Goal: Information Seeking & Learning: Learn about a topic

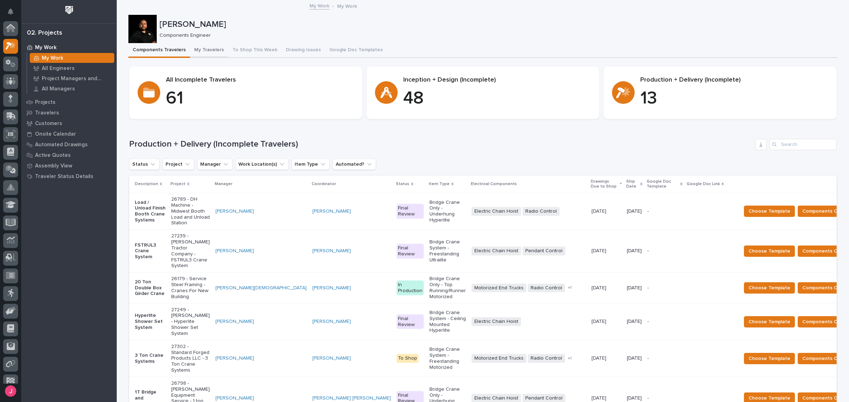
click at [211, 50] on button "My Travelers" at bounding box center [209, 50] width 38 height 15
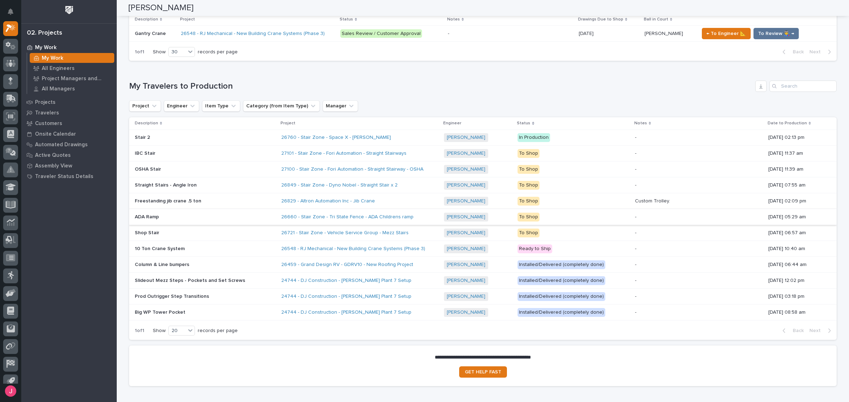
scroll to position [513, 0]
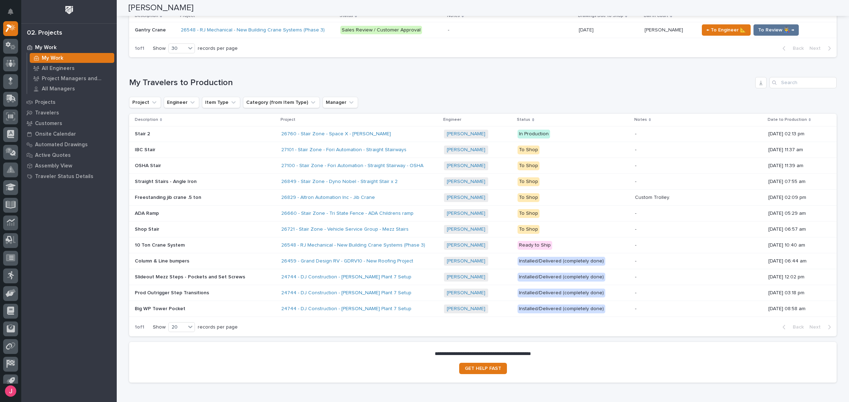
click at [491, 212] on div "[PERSON_NAME] + 0" at bounding box center [478, 213] width 68 height 9
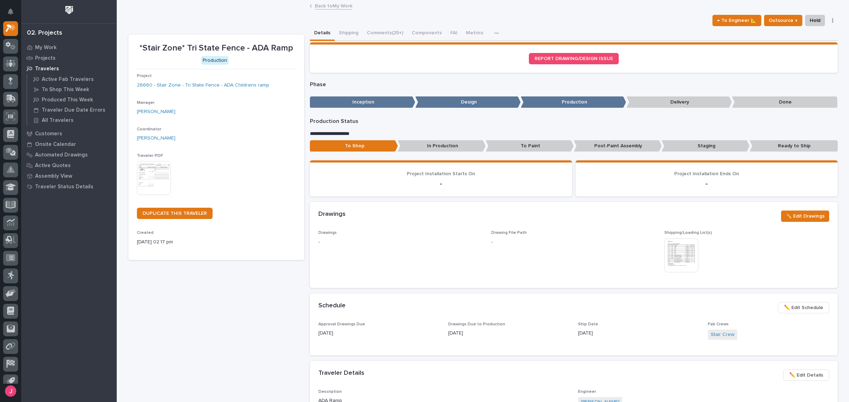
click at [332, 6] on link "Back to My Work" at bounding box center [333, 5] width 37 height 8
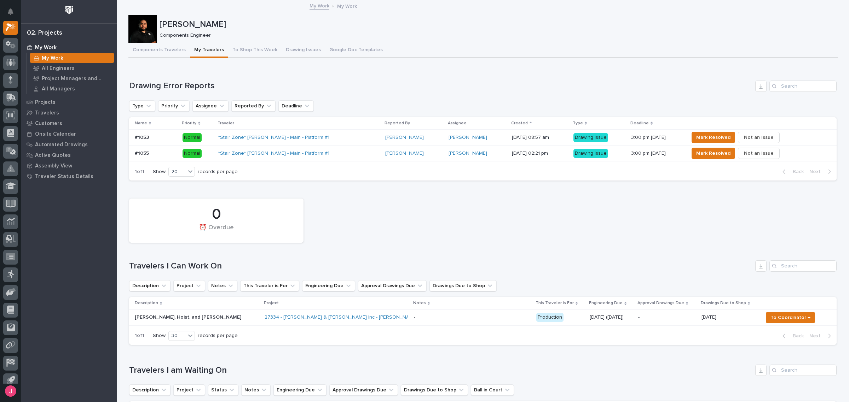
click at [513, 223] on div "0 ⏰ Overdue" at bounding box center [483, 220] width 714 height 51
click at [378, 320] on td "27334 - [PERSON_NAME] & [PERSON_NAME] Inc - [PERSON_NAME], Hoist, and [PERSON_N…" at bounding box center [336, 318] width 149 height 16
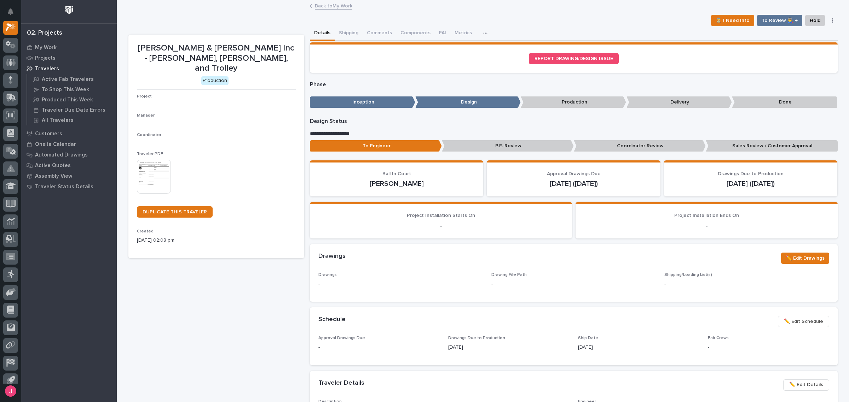
scroll to position [18, 0]
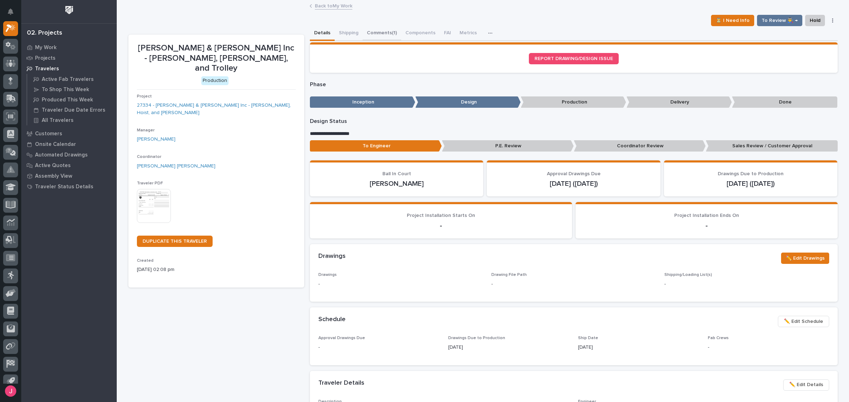
click at [372, 33] on button "Comments (1)" at bounding box center [381, 33] width 39 height 15
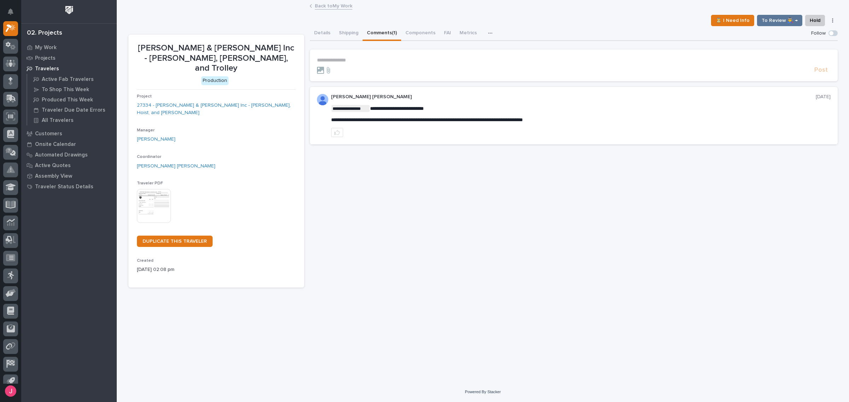
click at [378, 64] on form "**********" at bounding box center [573, 65] width 513 height 17
click at [377, 59] on p "**********" at bounding box center [573, 60] width 513 height 6
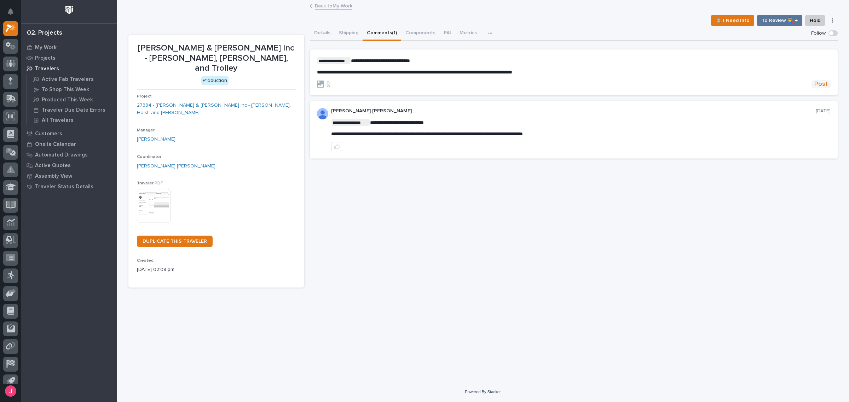
click at [823, 82] on span "Post" at bounding box center [820, 84] width 13 height 8
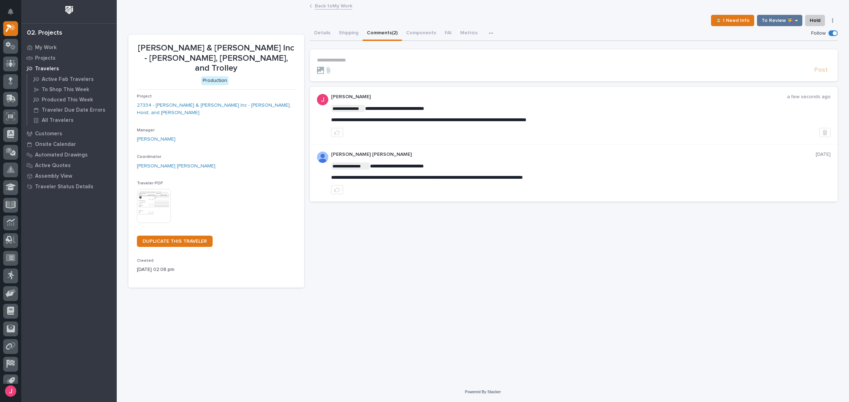
click at [332, 9] on link "Back to My Work" at bounding box center [333, 5] width 37 height 8
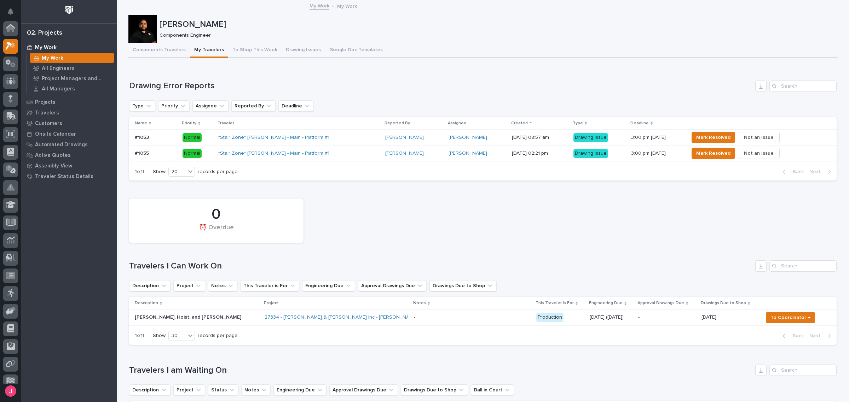
scroll to position [19, 0]
click at [779, 316] on span "To Coordinator →" at bounding box center [790, 318] width 40 height 8
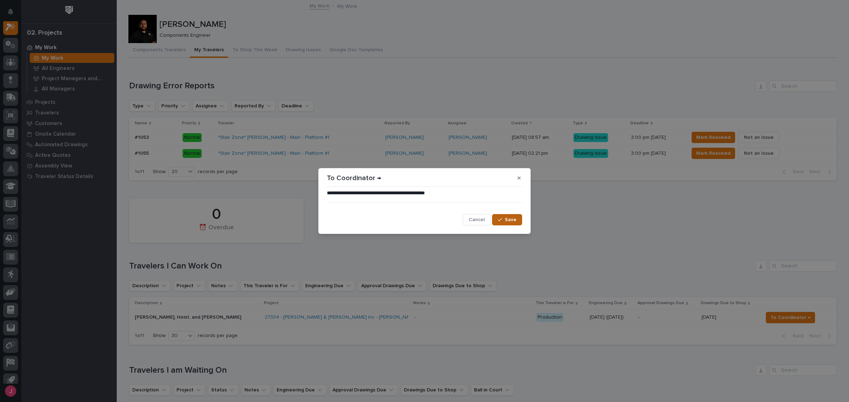
click at [500, 222] on icon "button" at bounding box center [499, 219] width 4 height 5
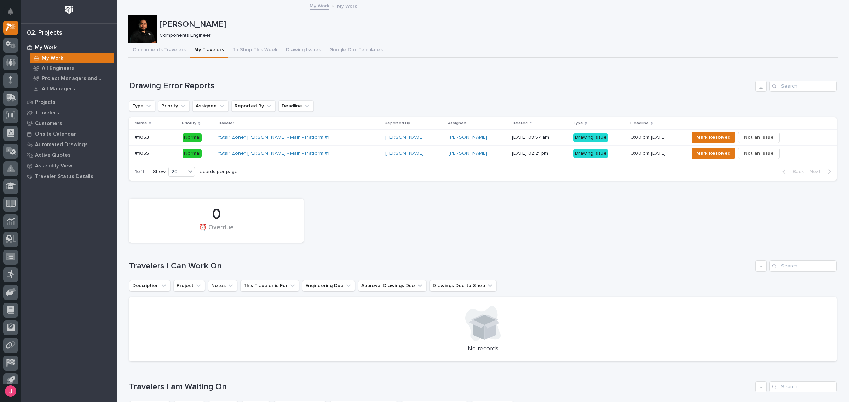
click at [483, 215] on div "0 ⏰ Overdue" at bounding box center [483, 220] width 714 height 51
click at [666, 257] on div "0 ⏰ Overdue Travelers I Can Work On Description Project Notes This Traveler is …" at bounding box center [482, 278] width 707 height 167
drag, startPoint x: 640, startPoint y: 254, endPoint x: 593, endPoint y: 256, distance: 47.1
click at [593, 260] on div "0 ⏰ Overdue Travelers I Can Work On Description Project Notes This Traveler is …" at bounding box center [482, 278] width 707 height 167
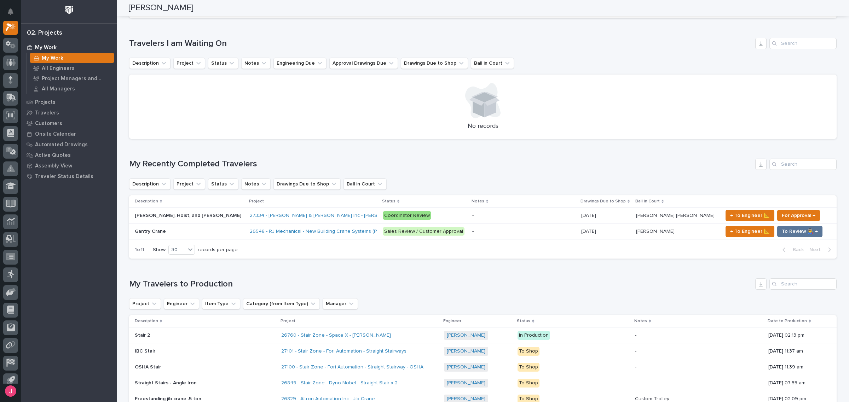
scroll to position [0, 0]
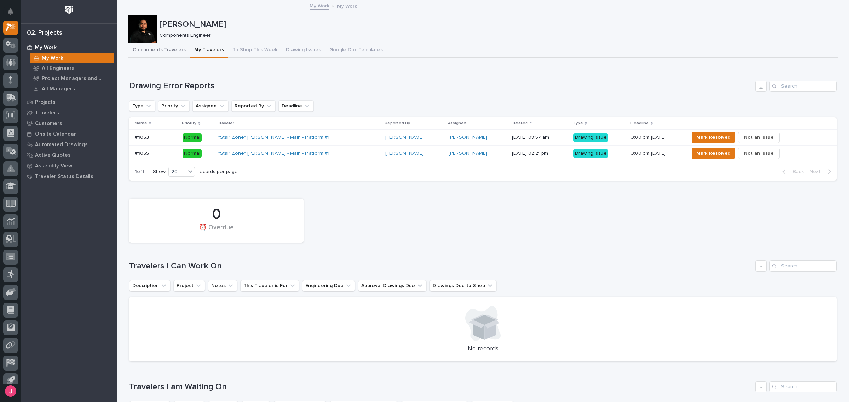
drag, startPoint x: 139, startPoint y: 48, endPoint x: 198, endPoint y: 54, distance: 59.7
click at [139, 48] on button "Components Travelers" at bounding box center [159, 50] width 62 height 15
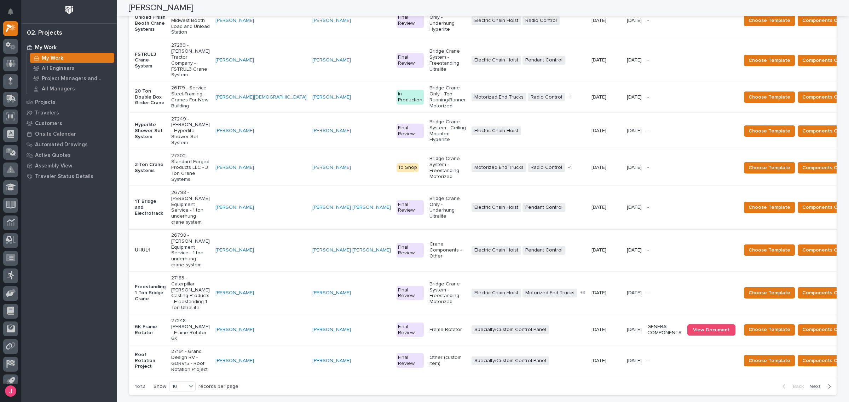
scroll to position [177, 0]
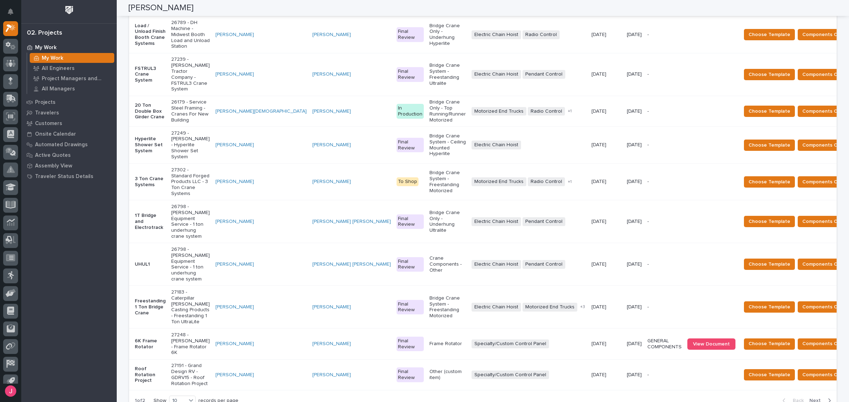
drag, startPoint x: 499, startPoint y: 158, endPoint x: 598, endPoint y: 8, distance: 180.2
click at [598, 8] on div "[PERSON_NAME]" at bounding box center [482, 8] width 709 height 16
click at [593, 11] on div "[PERSON_NAME]" at bounding box center [482, 8] width 709 height 16
click at [580, 9] on div "[PERSON_NAME]" at bounding box center [482, 8] width 709 height 16
drag, startPoint x: 475, startPoint y: 103, endPoint x: 557, endPoint y: 9, distance: 124.5
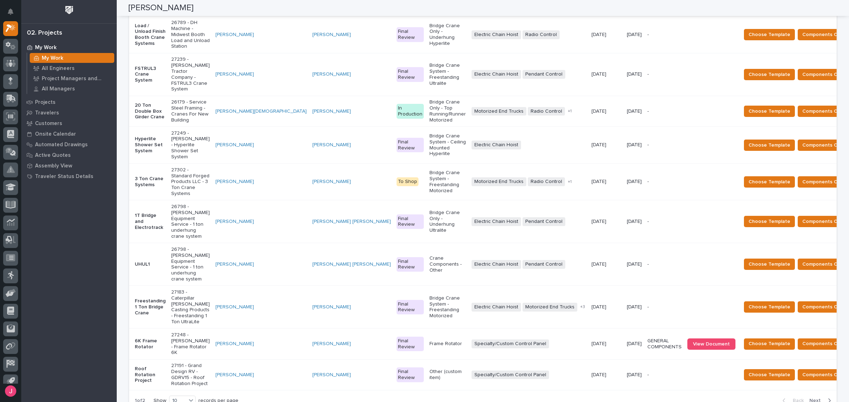
click at [557, 9] on div "[PERSON_NAME]" at bounding box center [482, 8] width 709 height 16
click at [547, 10] on div "[PERSON_NAME]" at bounding box center [482, 8] width 709 height 16
click at [527, 9] on div "[PERSON_NAME]" at bounding box center [482, 8] width 709 height 16
click at [529, 10] on div "[PERSON_NAME]" at bounding box center [482, 8] width 709 height 16
drag, startPoint x: 524, startPoint y: 12, endPoint x: 520, endPoint y: 7, distance: 5.5
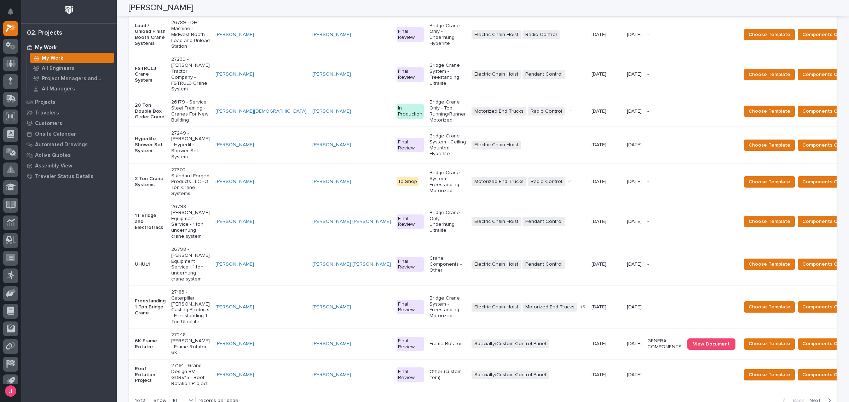
click at [520, 7] on div "[PERSON_NAME]" at bounding box center [482, 8] width 709 height 16
drag, startPoint x: 518, startPoint y: 9, endPoint x: 477, endPoint y: 13, distance: 40.8
click at [477, 13] on div "[PERSON_NAME]" at bounding box center [482, 8] width 709 height 16
drag, startPoint x: 455, startPoint y: 43, endPoint x: 448, endPoint y: 10, distance: 34.4
click at [447, 10] on div "[PERSON_NAME]" at bounding box center [482, 8] width 709 height 16
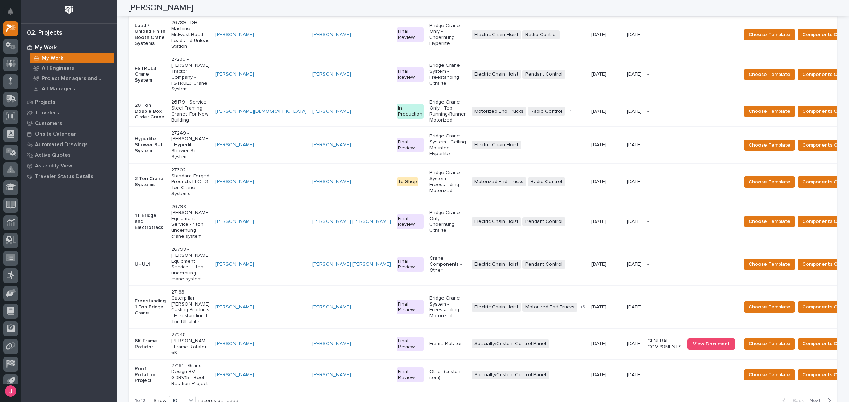
drag, startPoint x: 447, startPoint y: 11, endPoint x: 423, endPoint y: 10, distance: 24.1
click at [423, 10] on div "[PERSON_NAME]" at bounding box center [482, 8] width 709 height 16
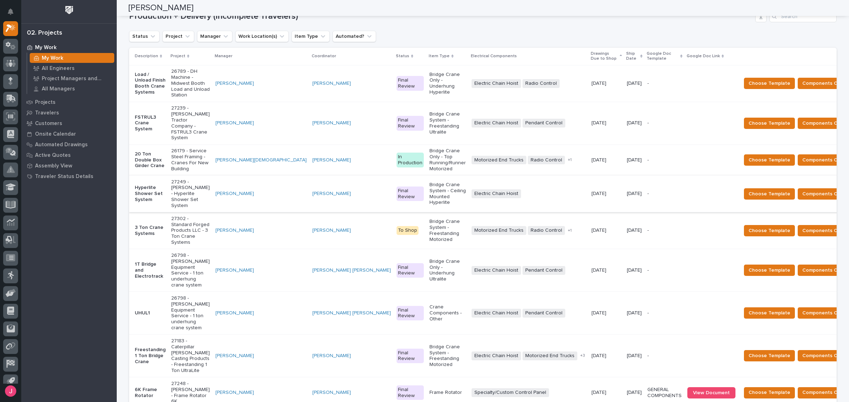
scroll to position [88, 0]
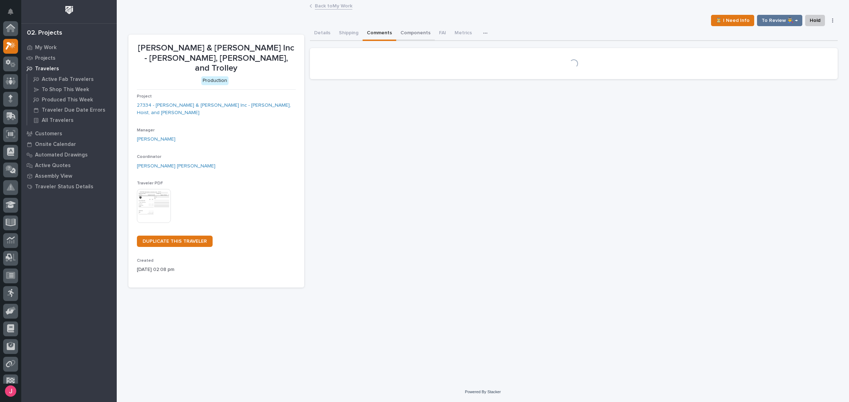
click at [400, 35] on button "Components" at bounding box center [415, 33] width 39 height 15
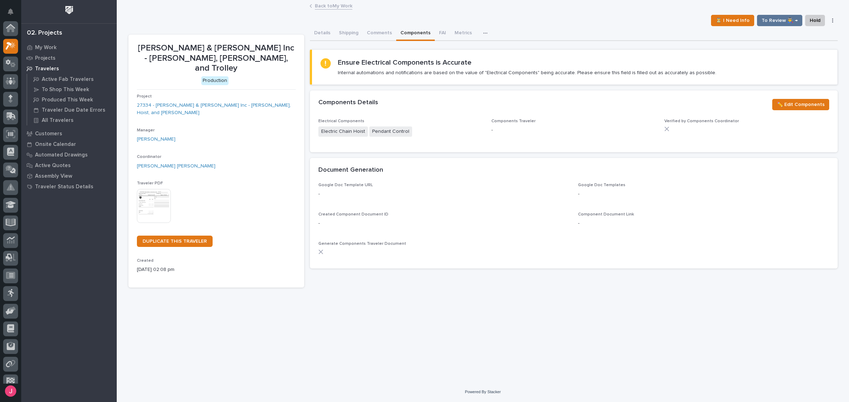
scroll to position [18, 0]
drag, startPoint x: 327, startPoint y: 71, endPoint x: 340, endPoint y: 60, distance: 16.8
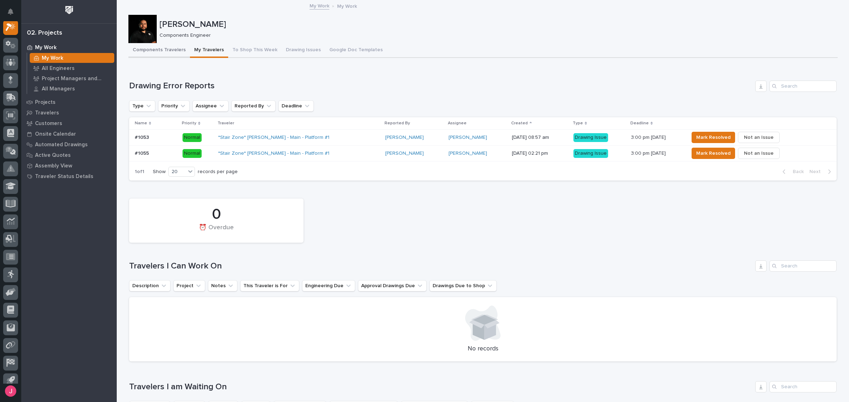
click at [171, 52] on button "Components Travelers" at bounding box center [159, 50] width 62 height 15
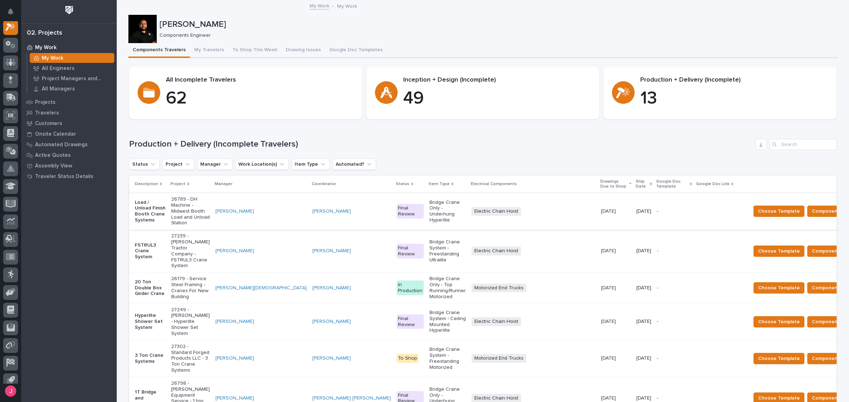
scroll to position [18, 0]
click at [195, 200] on p "26789 - DH Machine - Midwest Booth Load and Unload Station" at bounding box center [190, 212] width 39 height 30
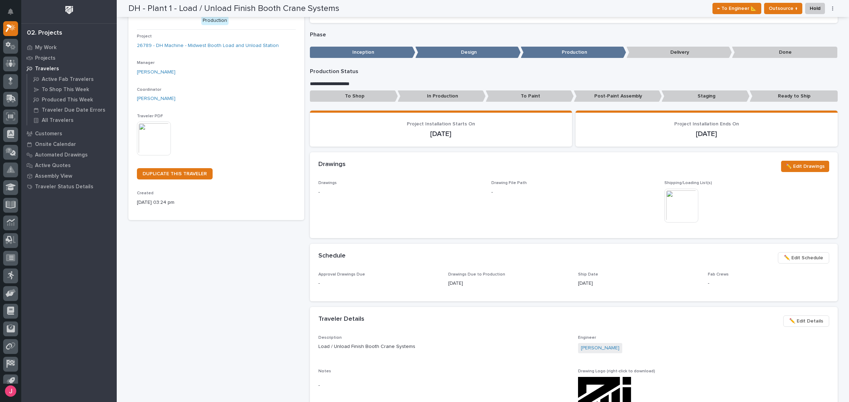
scroll to position [44, 0]
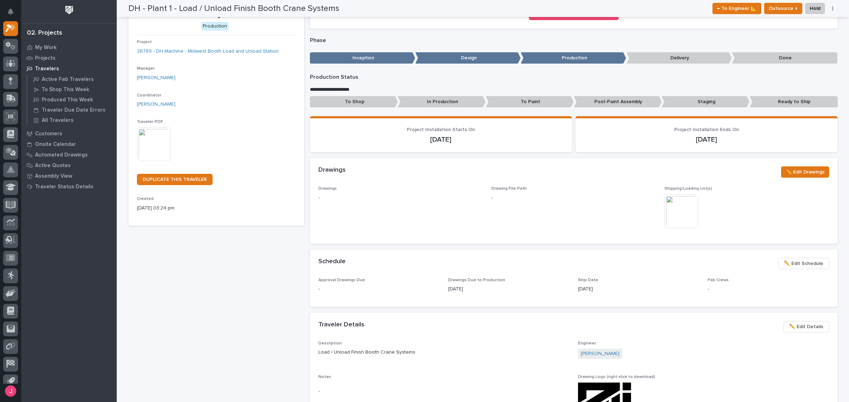
click at [669, 207] on img at bounding box center [681, 211] width 34 height 34
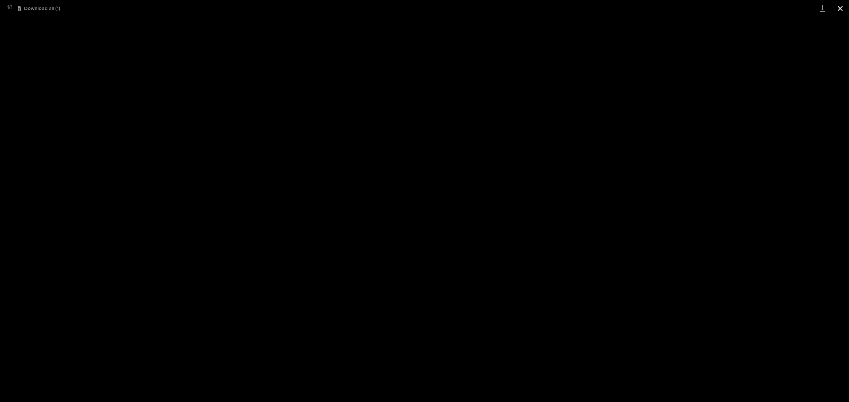
click at [841, 0] on button "Close gallery" at bounding box center [840, 8] width 18 height 17
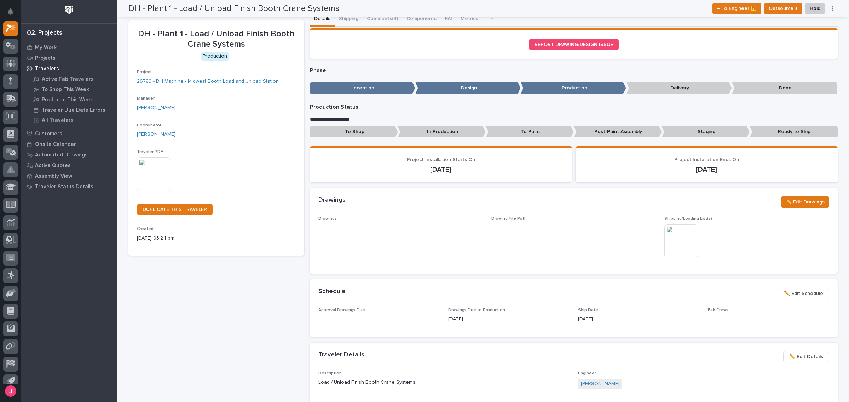
scroll to position [0, 0]
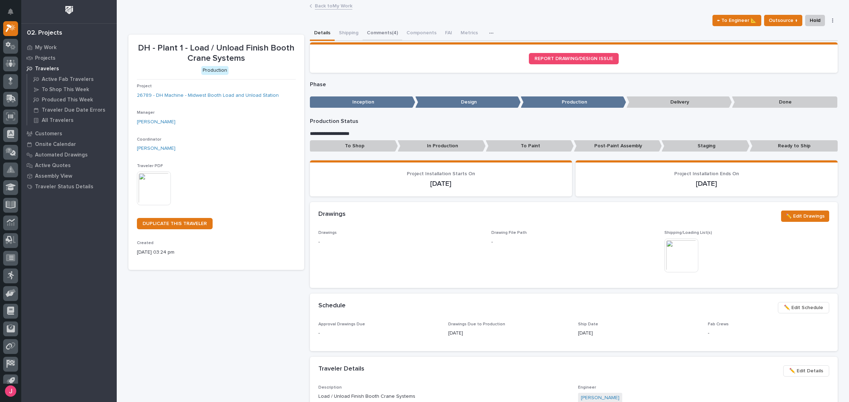
click at [386, 33] on button "Comments (4)" at bounding box center [382, 33] width 40 height 15
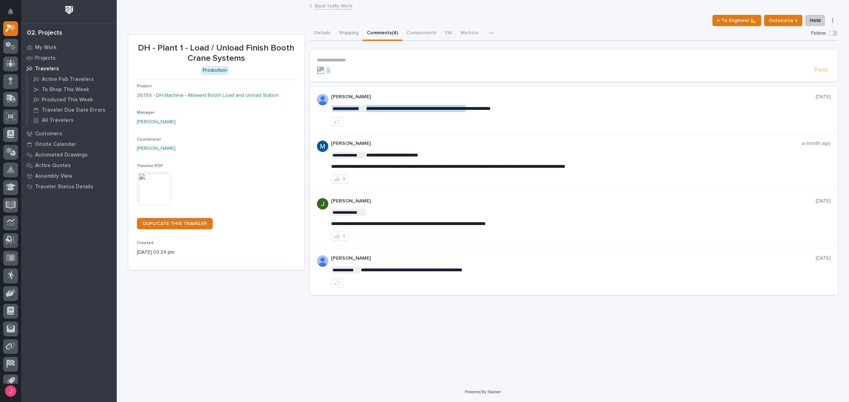
drag, startPoint x: 419, startPoint y: 107, endPoint x: 492, endPoint y: 107, distance: 72.5
click at [490, 107] on span "**********" at bounding box center [428, 108] width 124 height 5
click at [435, 167] on span "**********" at bounding box center [448, 166] width 234 height 5
click at [261, 94] on link "26789 - DH Machine - Midwest Booth Load and Unload Station" at bounding box center [208, 95] width 142 height 7
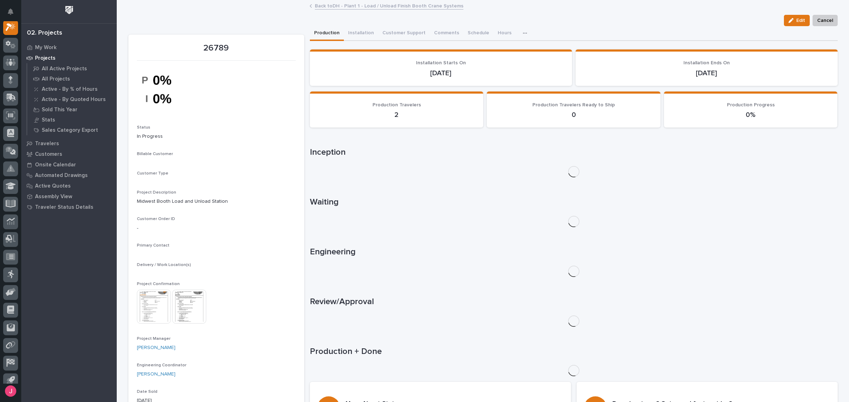
scroll to position [18, 0]
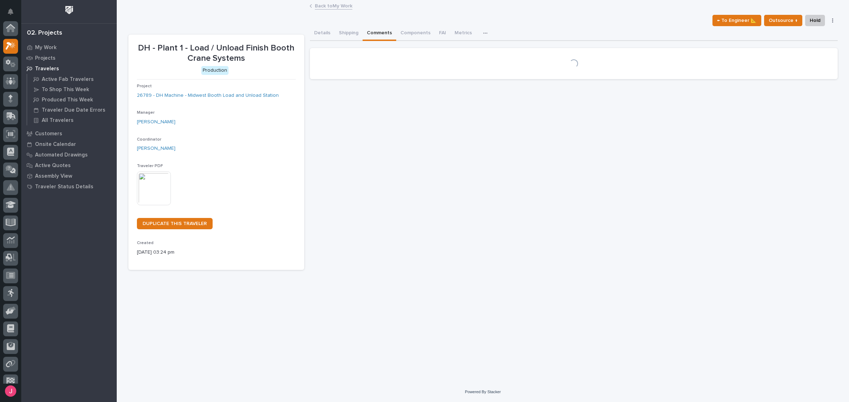
scroll to position [19, 0]
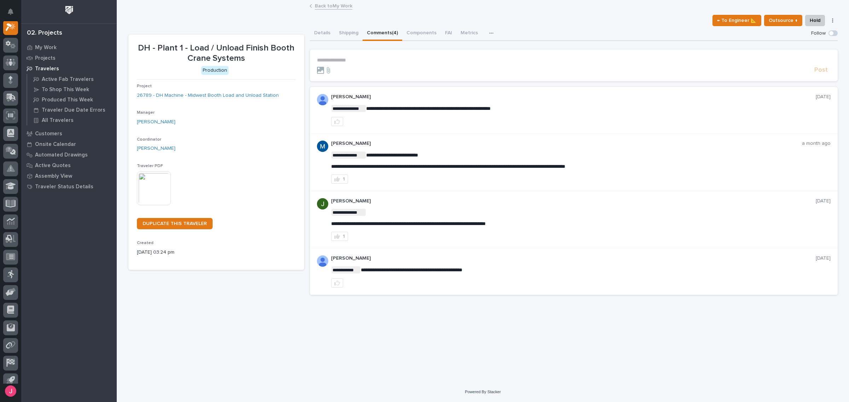
click at [337, 6] on link "Back to My Work" at bounding box center [333, 5] width 37 height 8
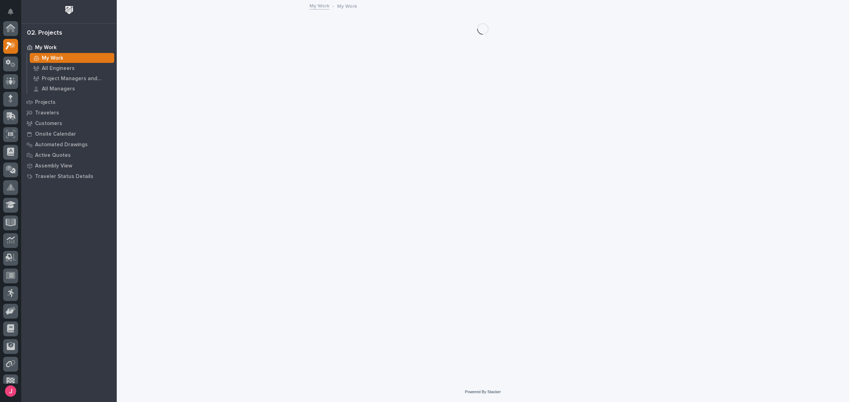
scroll to position [19, 0]
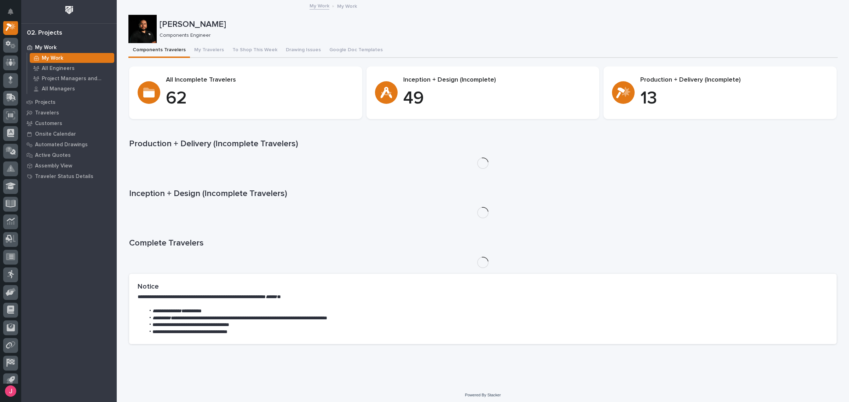
drag, startPoint x: 337, startPoint y: 6, endPoint x: 527, endPoint y: 36, distance: 193.2
click at [534, 22] on p "[PERSON_NAME]" at bounding box center [496, 24] width 675 height 10
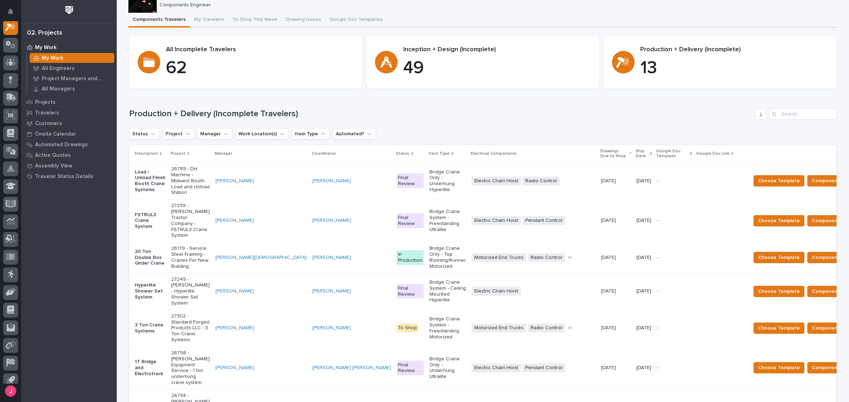
scroll to position [44, 0]
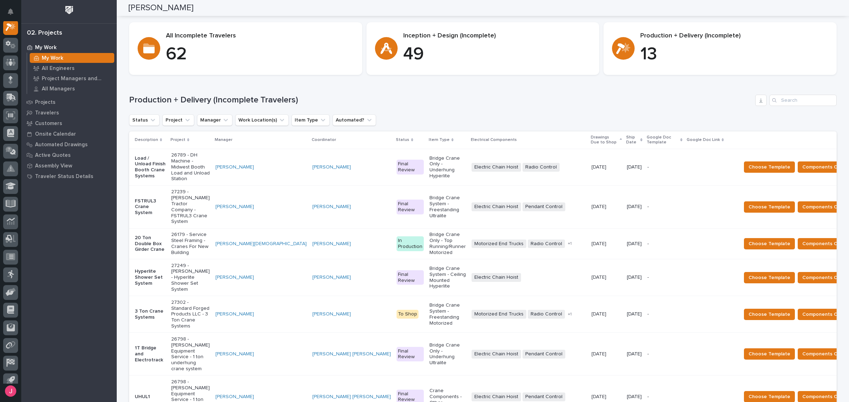
click at [429, 158] on p "Bridge Crane Only - Underhung Hyperlite" at bounding box center [447, 168] width 36 height 24
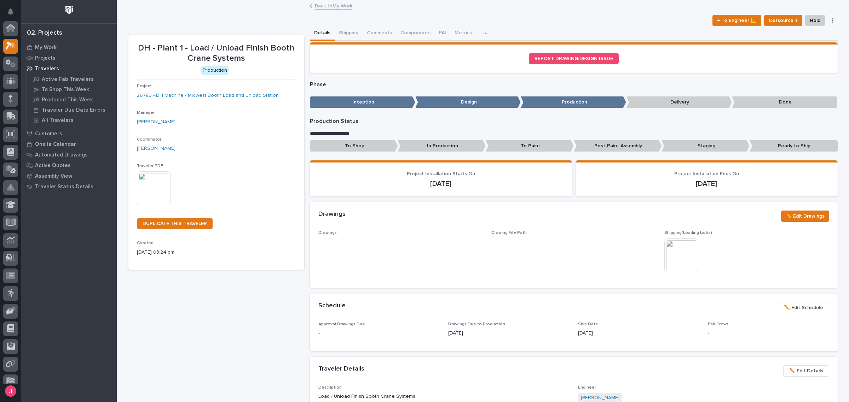
scroll to position [18, 0]
click at [377, 31] on button "Comments (4)" at bounding box center [382, 33] width 40 height 15
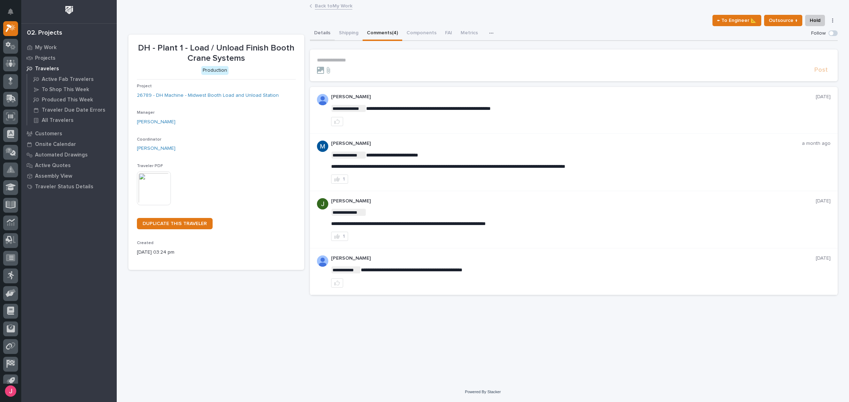
click at [321, 33] on button "Details" at bounding box center [322, 33] width 25 height 15
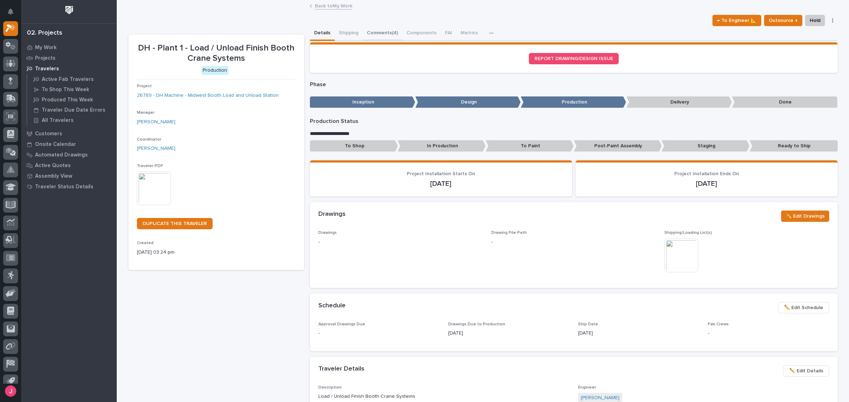
click at [378, 38] on button "Comments (4)" at bounding box center [382, 33] width 40 height 15
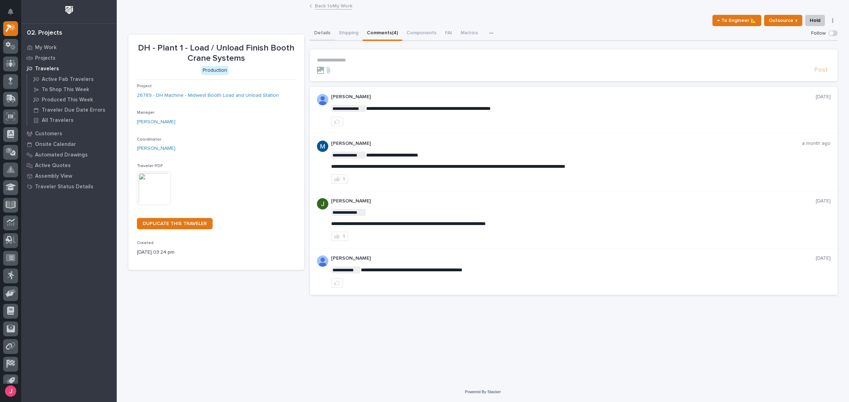
click at [329, 36] on button "Details" at bounding box center [322, 33] width 25 height 15
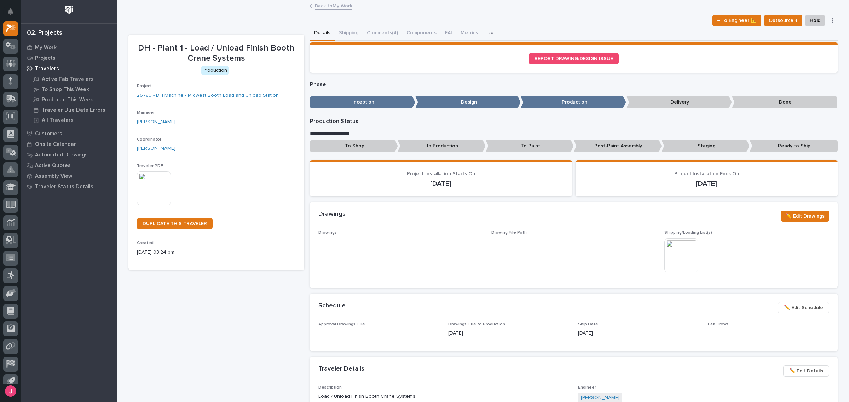
drag, startPoint x: 323, startPoint y: 33, endPoint x: 269, endPoint y: 15, distance: 56.8
click at [269, 15] on div "← To Engineer 📐 Outsource ↑ Hold Cancel Change Traveler Type Regenerate PDF Gen…" at bounding box center [482, 20] width 709 height 11
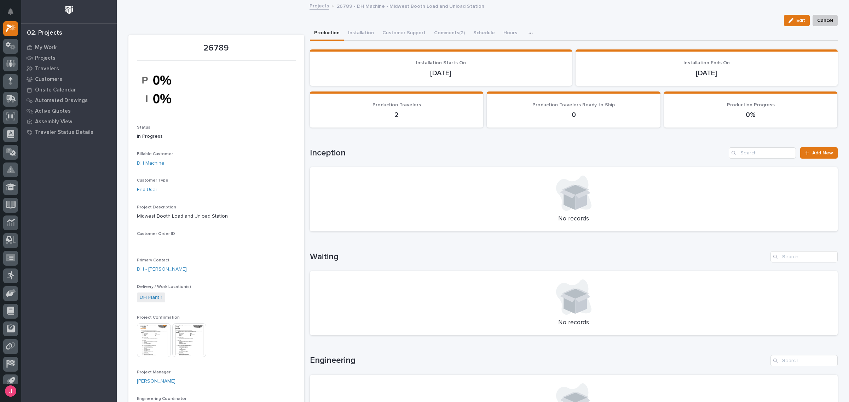
scroll to position [133, 0]
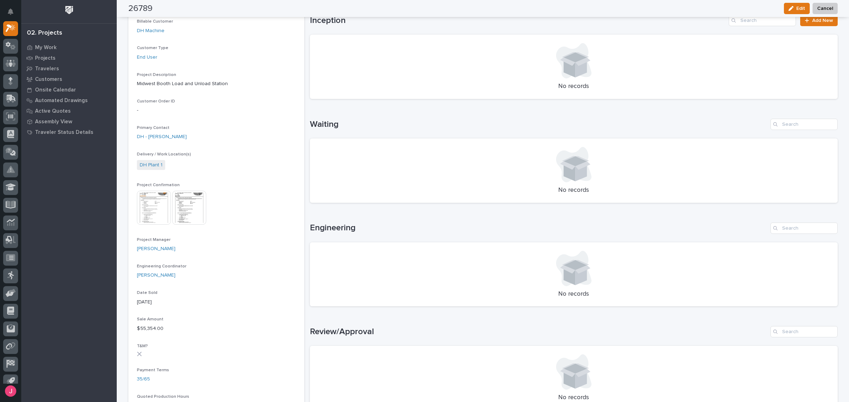
click at [158, 213] on img at bounding box center [154, 208] width 34 height 34
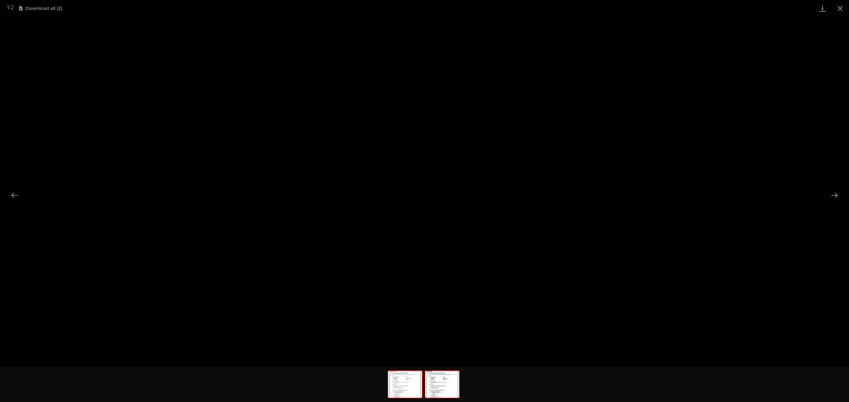
click at [440, 377] on img at bounding box center [442, 384] width 34 height 27
click at [396, 386] on img at bounding box center [405, 384] width 34 height 27
click at [441, 379] on img at bounding box center [442, 384] width 34 height 27
click at [400, 384] on img at bounding box center [405, 384] width 34 height 27
